Goal: Transaction & Acquisition: Purchase product/service

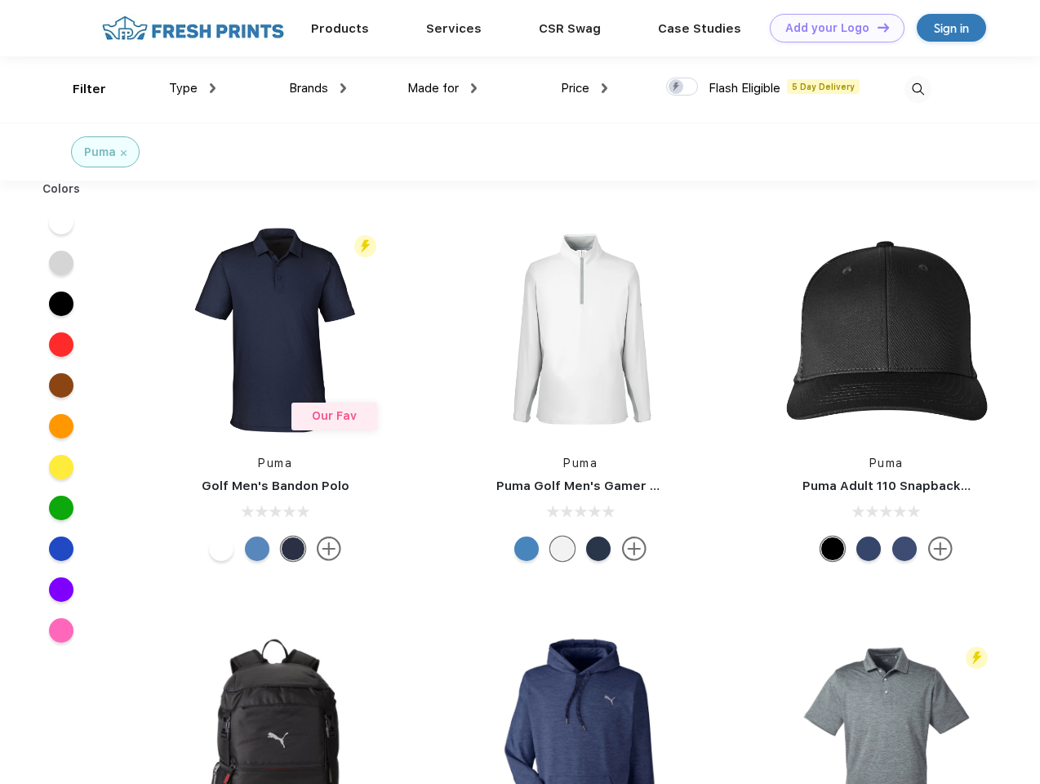
scroll to position [1, 0]
click at [831, 28] on link "Add your Logo Design Tool" at bounding box center [837, 28] width 135 height 29
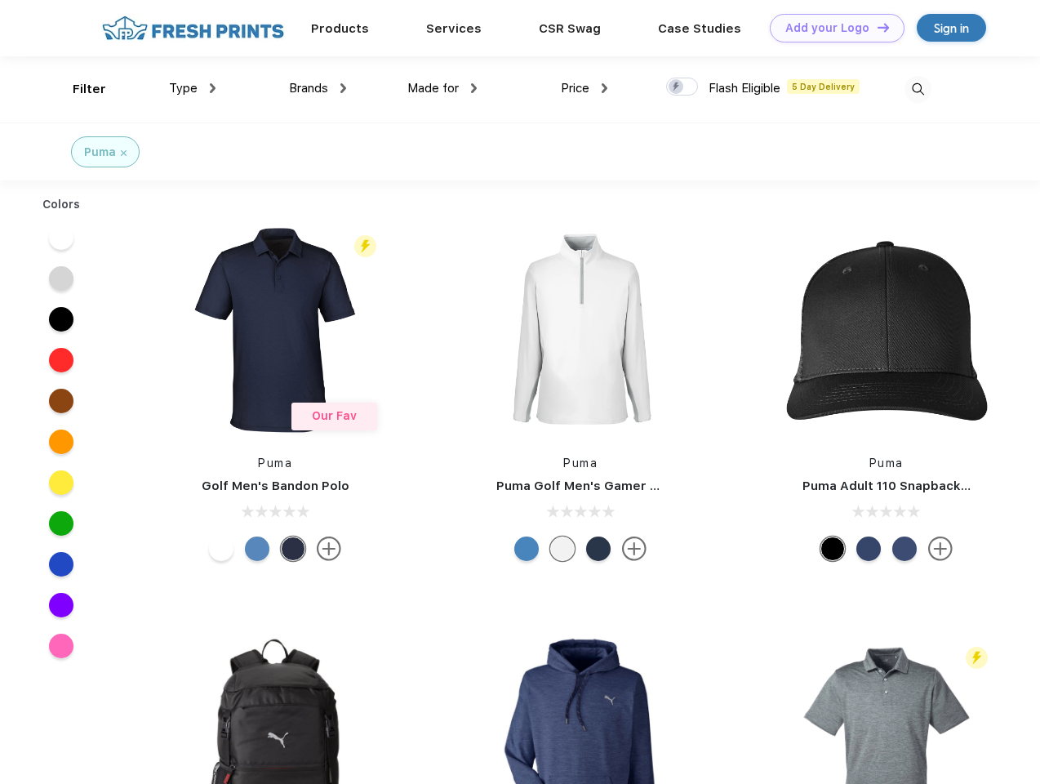
click at [0, 0] on div "Design Tool" at bounding box center [0, 0] width 0 height 0
click at [876, 27] on link "Add your Logo Design Tool" at bounding box center [837, 28] width 135 height 29
click at [78, 89] on div "Filter" at bounding box center [89, 89] width 33 height 19
click at [193, 88] on span "Type" at bounding box center [183, 88] width 29 height 15
click at [318, 88] on span "Brands" at bounding box center [308, 88] width 39 height 15
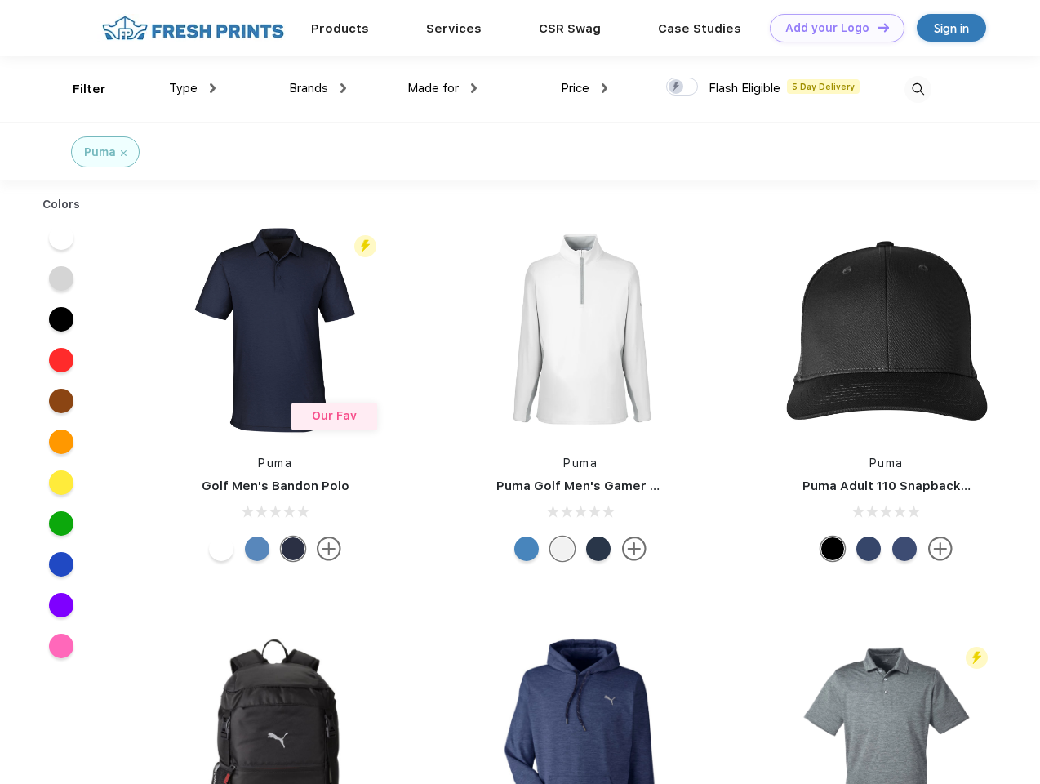
click at [442, 88] on span "Made for" at bounding box center [432, 88] width 51 height 15
click at [584, 88] on span "Price" at bounding box center [575, 88] width 29 height 15
click at [682, 87] on div at bounding box center [682, 87] width 32 height 18
click at [677, 87] on input "checkbox" at bounding box center [671, 82] width 11 height 11
click at [917, 89] on img at bounding box center [917, 89] width 27 height 27
